Goal: Find specific page/section: Find specific page/section

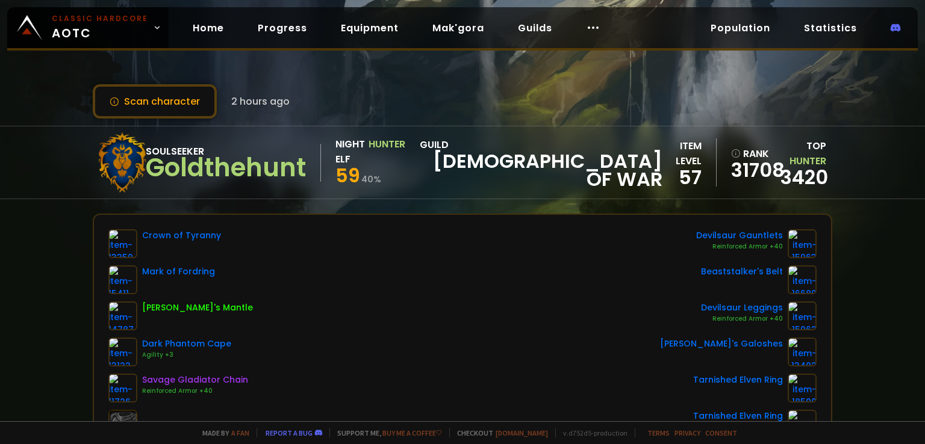
scroll to position [120, 0]
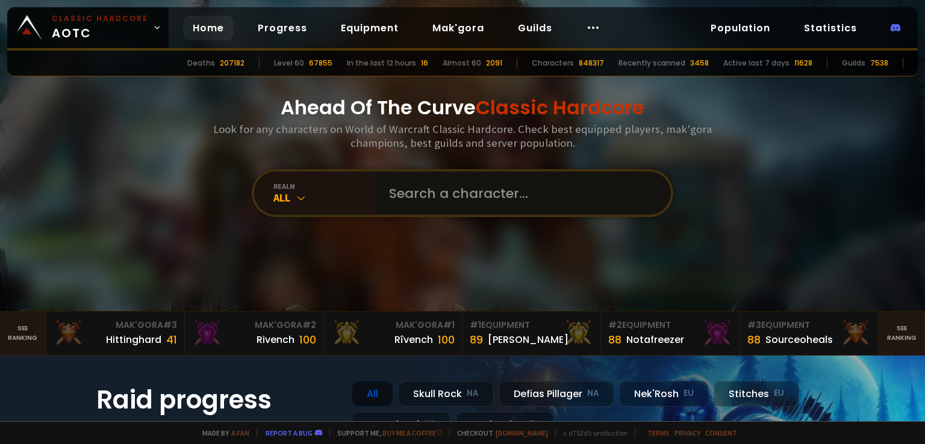
click at [444, 193] on input "text" at bounding box center [519, 193] width 274 height 43
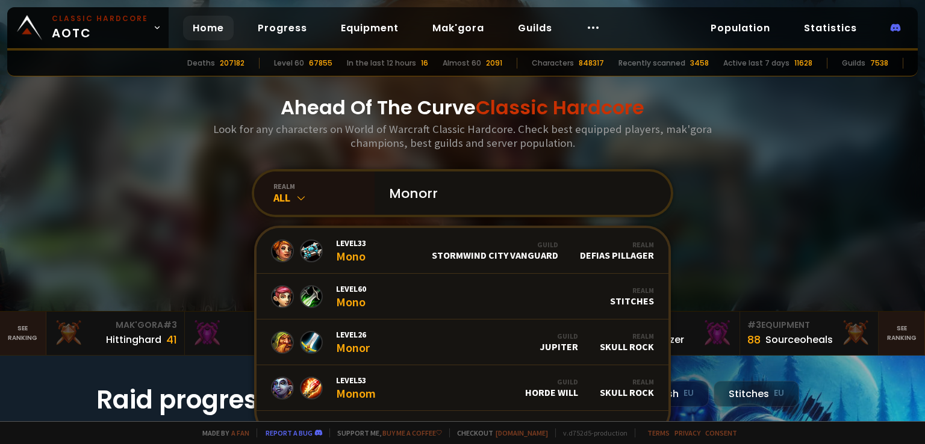
type input "Monorri"
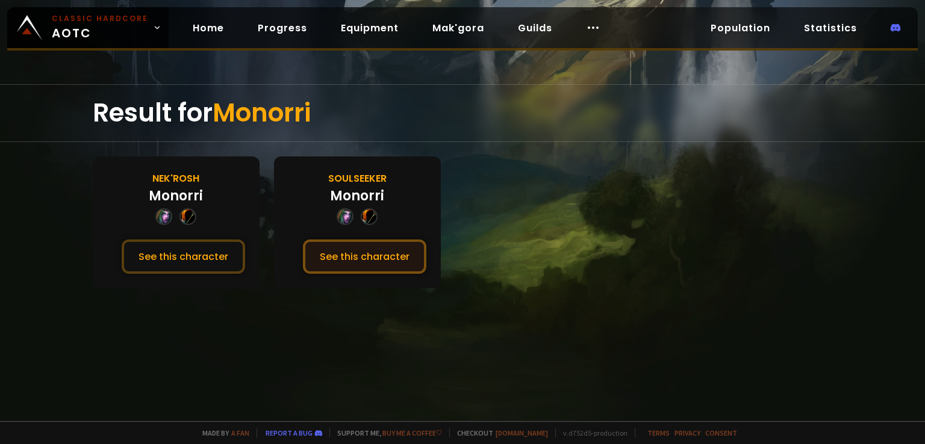
click at [350, 253] on button "See this character" at bounding box center [364, 257] width 123 height 34
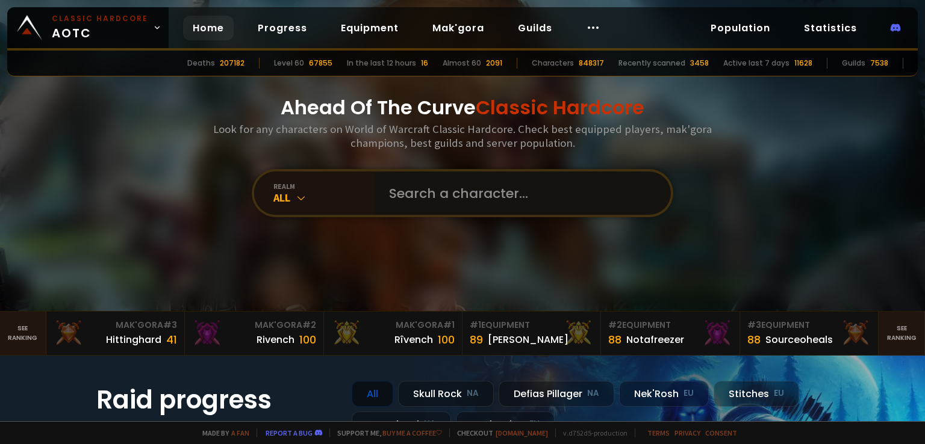
click at [436, 187] on input "text" at bounding box center [519, 193] width 274 height 43
type input "MOP"
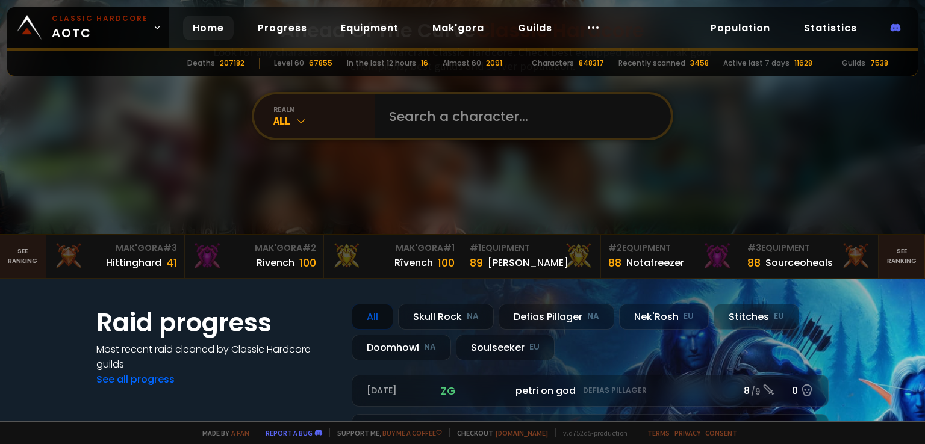
scroll to position [241, 0]
